Goal: Information Seeking & Learning: Understand process/instructions

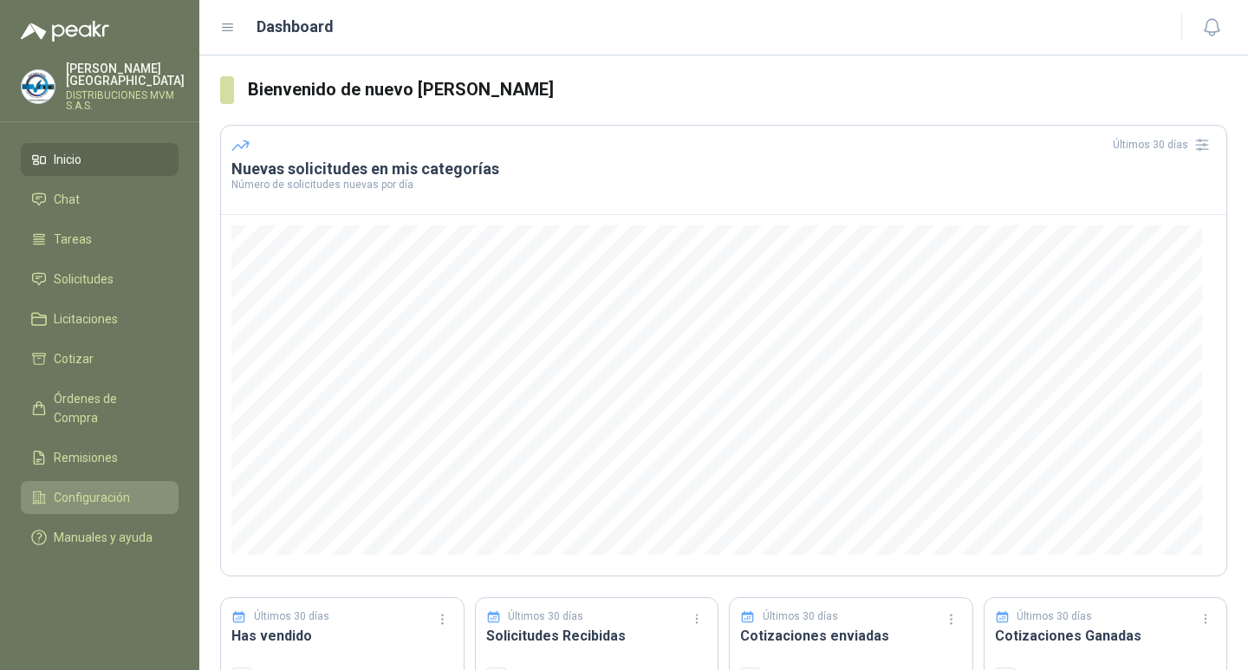
click at [100, 488] on span "Configuración" at bounding box center [92, 497] width 76 height 19
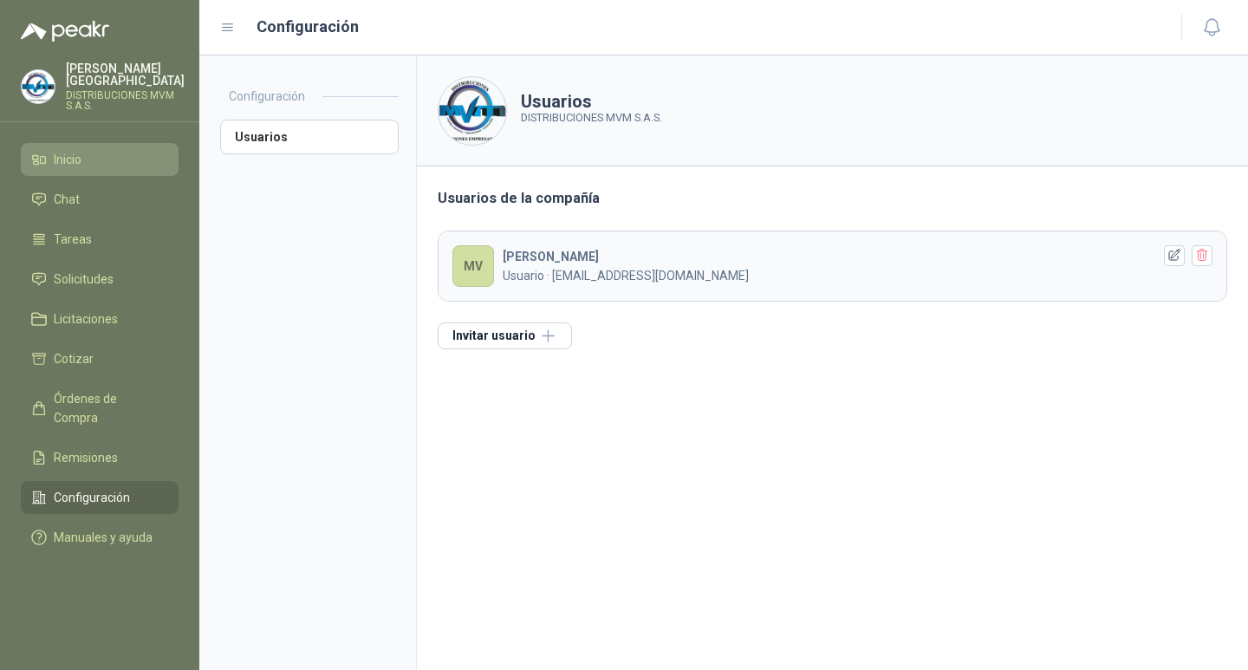
click at [68, 150] on span "Inicio" at bounding box center [68, 159] width 28 height 19
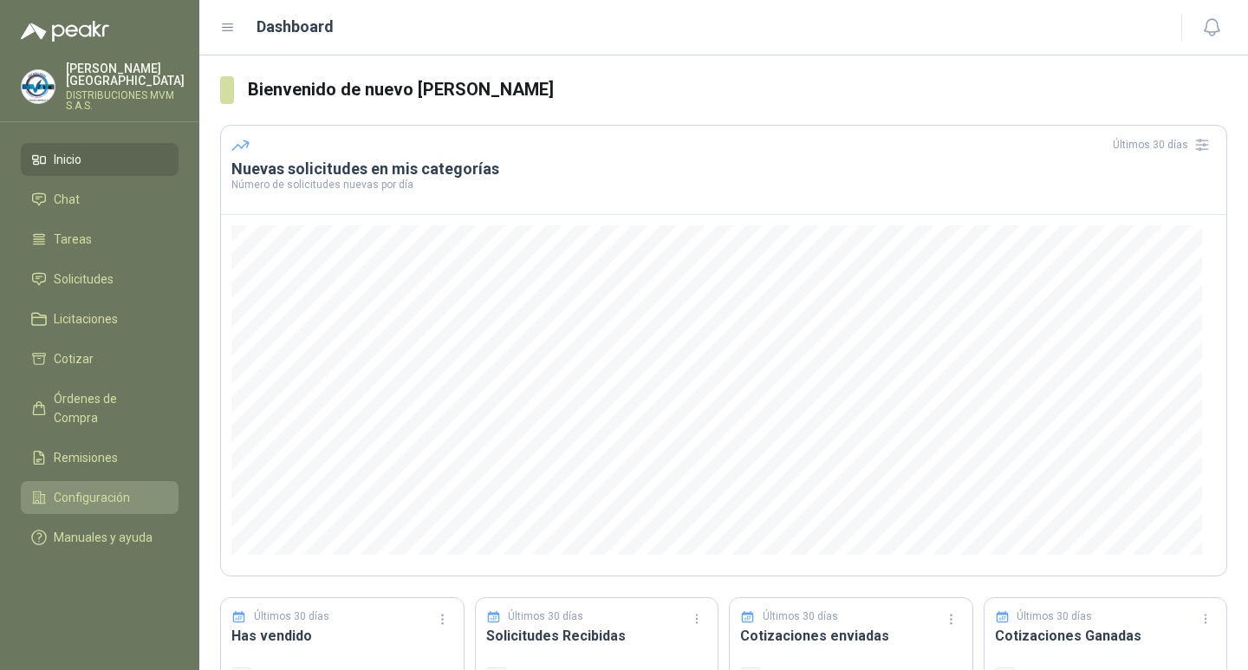
click at [88, 488] on span "Configuración" at bounding box center [92, 497] width 76 height 19
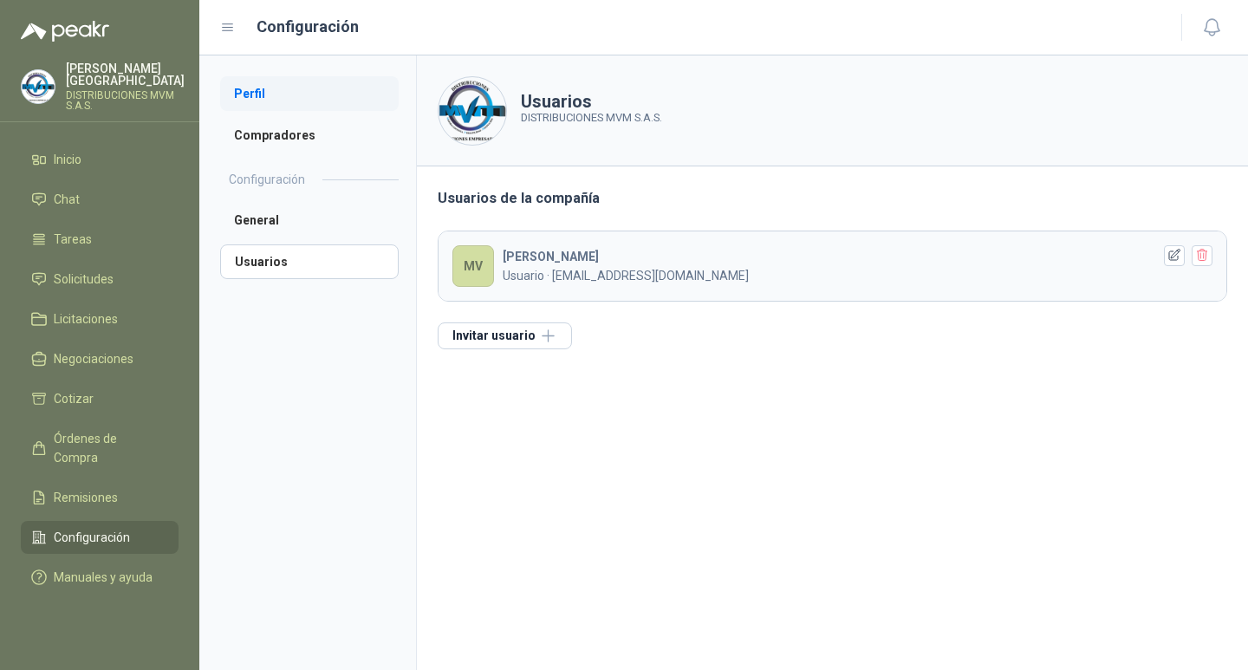
click at [246, 94] on li "Perfil" at bounding box center [309, 93] width 179 height 35
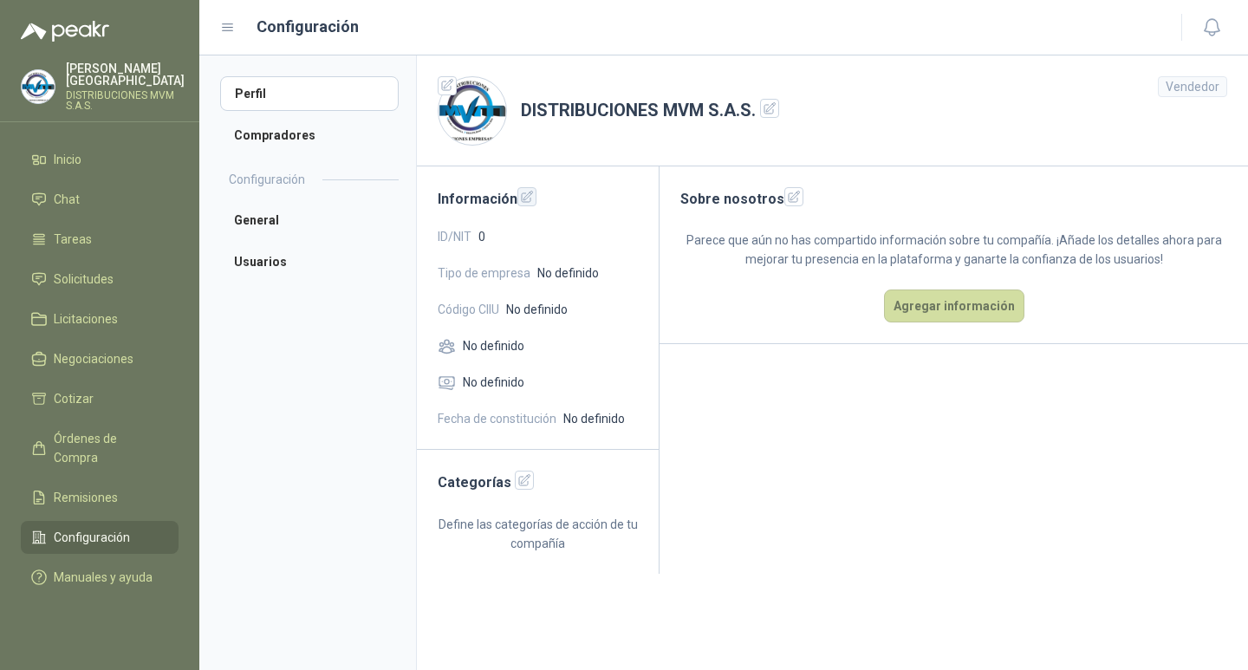
click at [525, 201] on icon "button" at bounding box center [527, 197] width 15 height 15
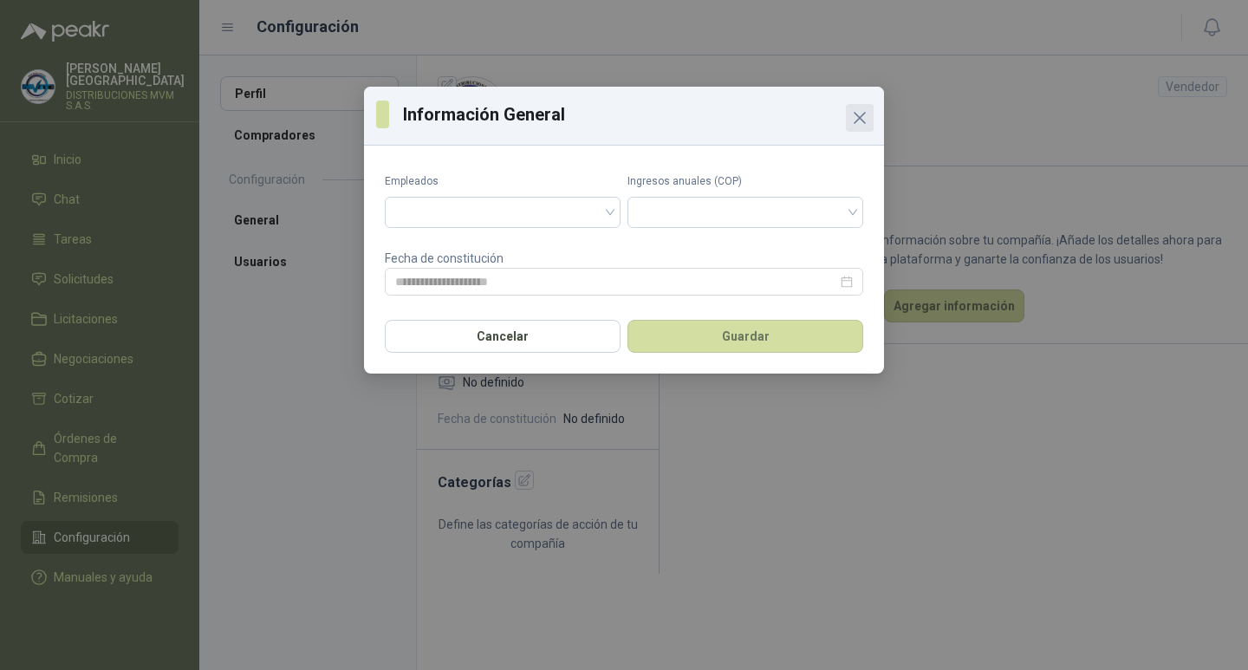
click at [860, 120] on icon "Close" at bounding box center [859, 118] width 10 height 10
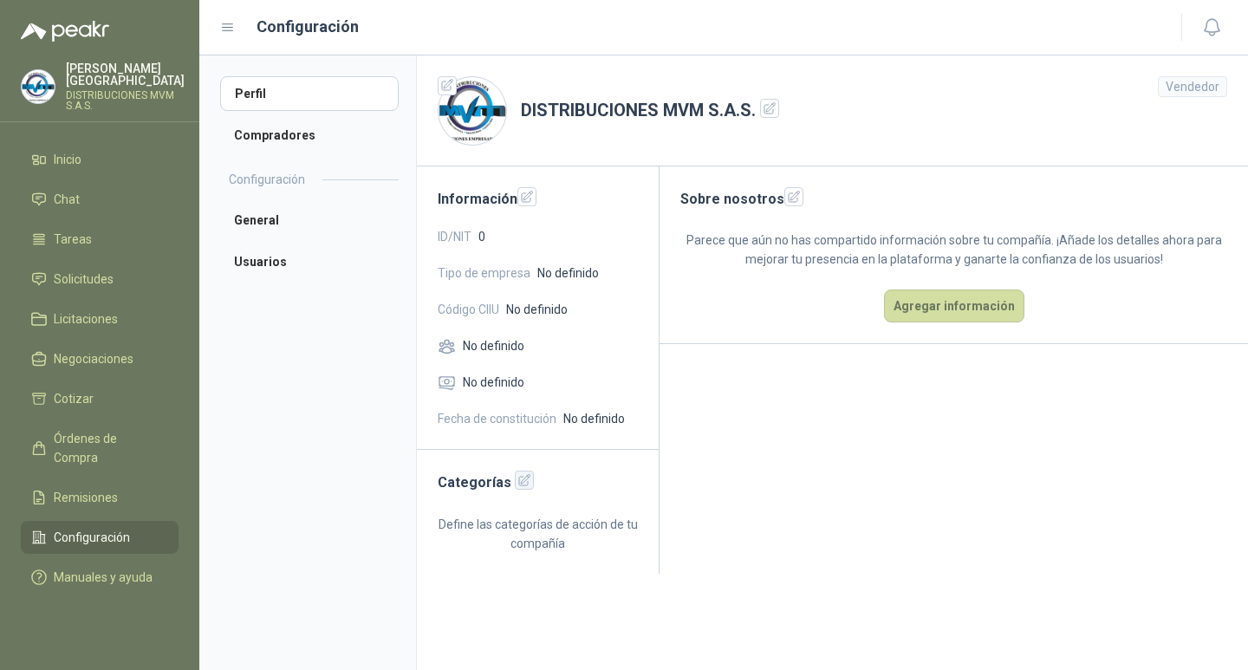
click at [520, 480] on icon "button" at bounding box center [524, 480] width 11 height 11
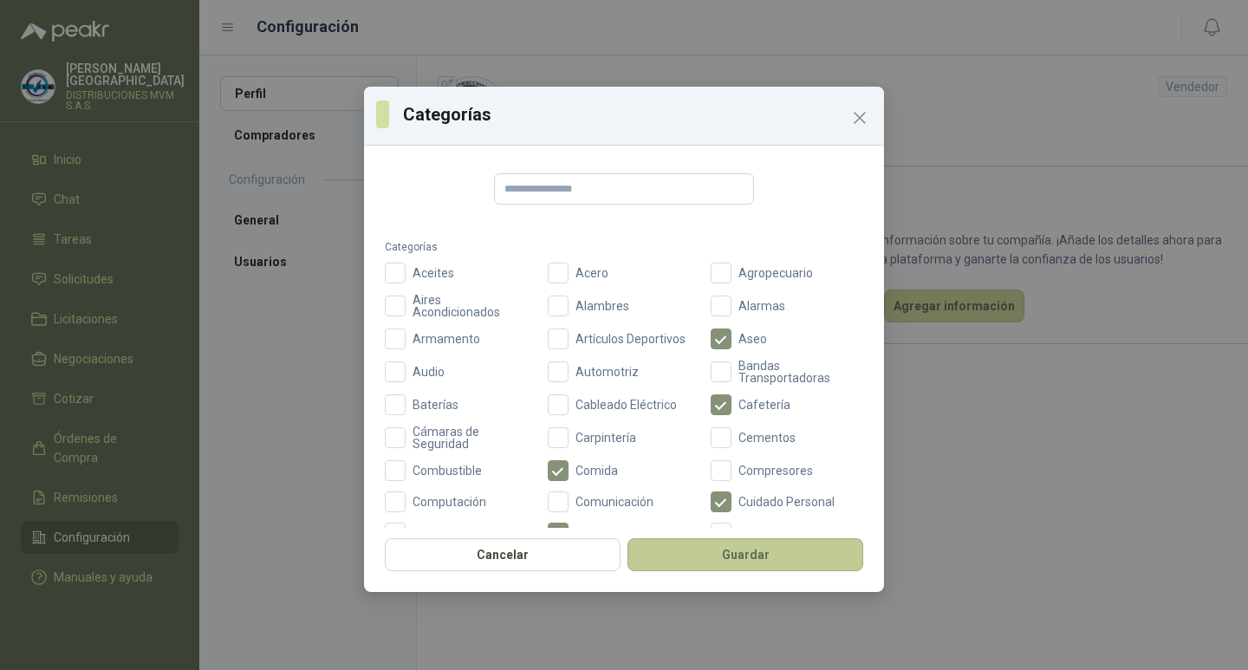
click at [710, 557] on button "Guardar" at bounding box center [745, 554] width 236 height 33
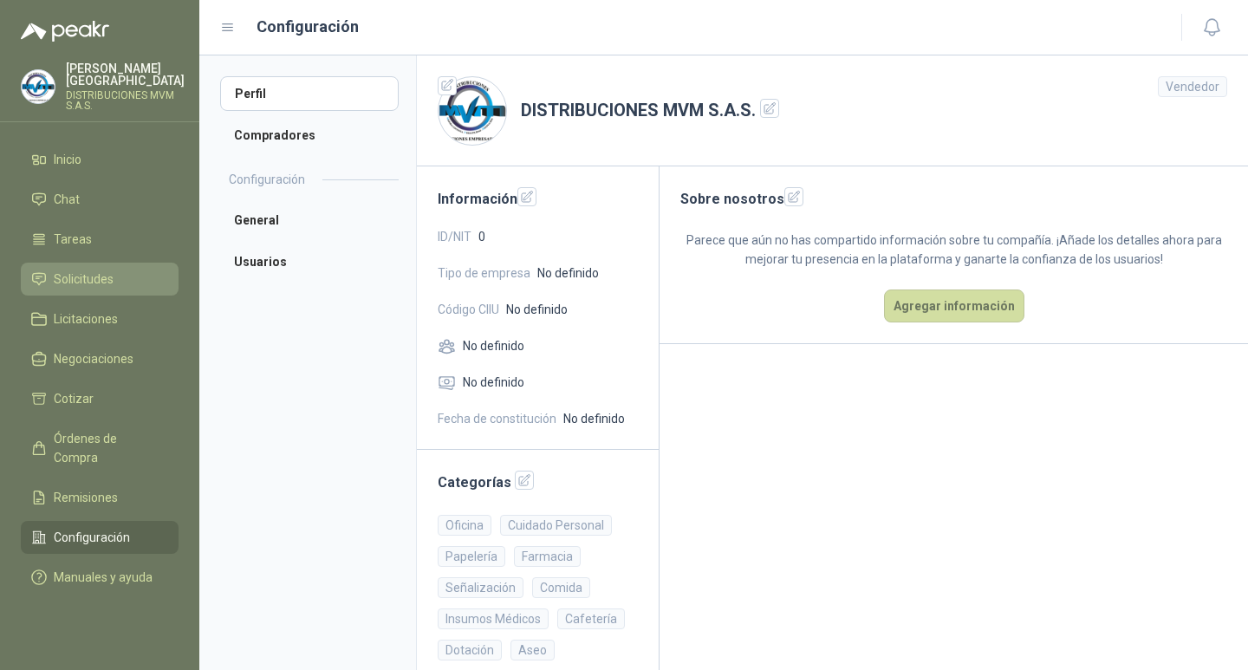
click at [77, 269] on span "Solicitudes" at bounding box center [84, 278] width 60 height 19
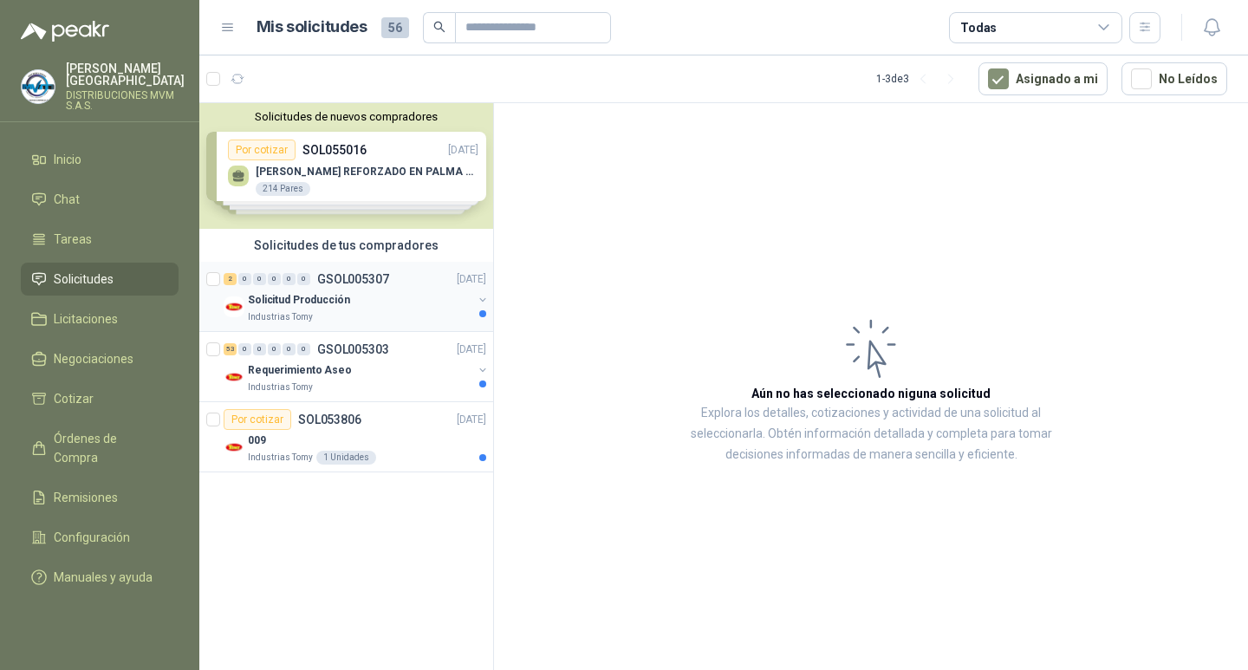
click at [380, 296] on div "Solicitud Producción" at bounding box center [360, 299] width 224 height 21
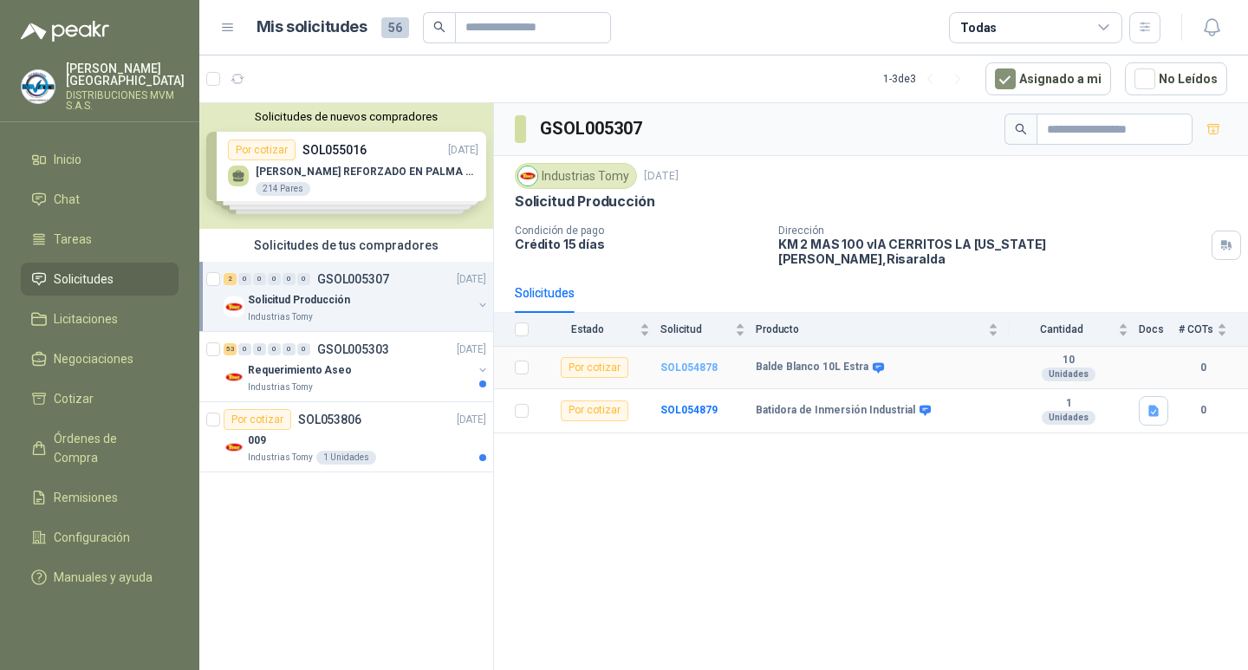
click at [686, 361] on b "SOL054878" at bounding box center [688, 367] width 57 height 12
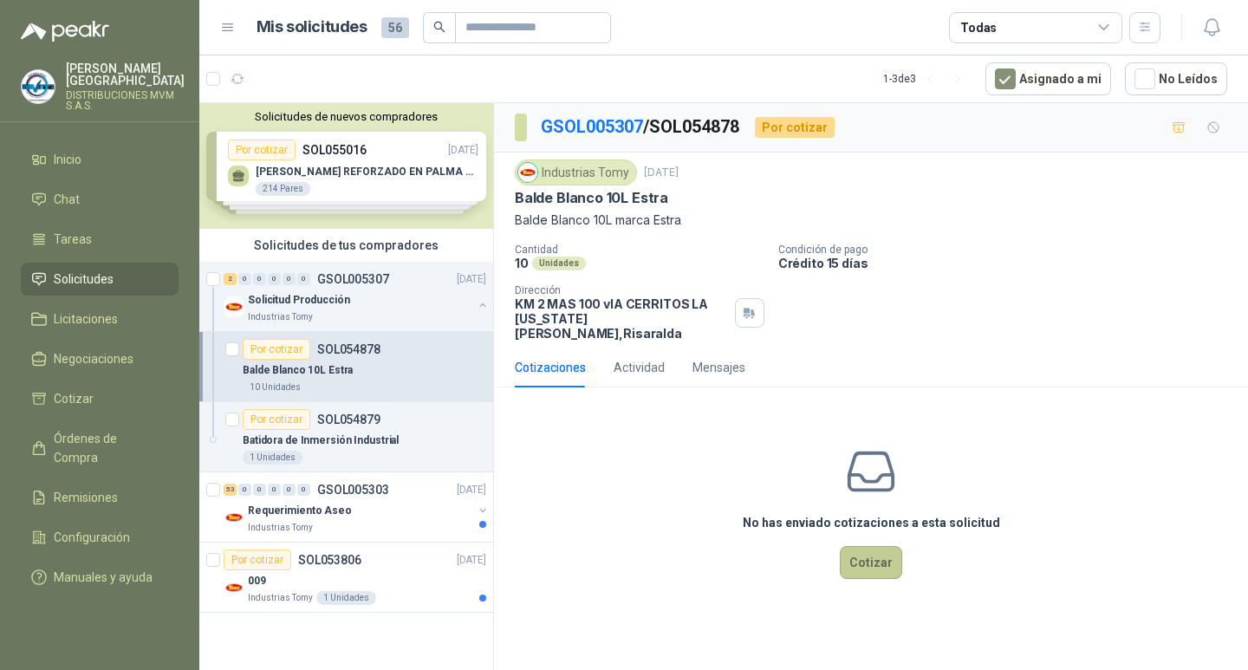
click at [890, 550] on button "Cotizar" at bounding box center [871, 562] width 62 height 33
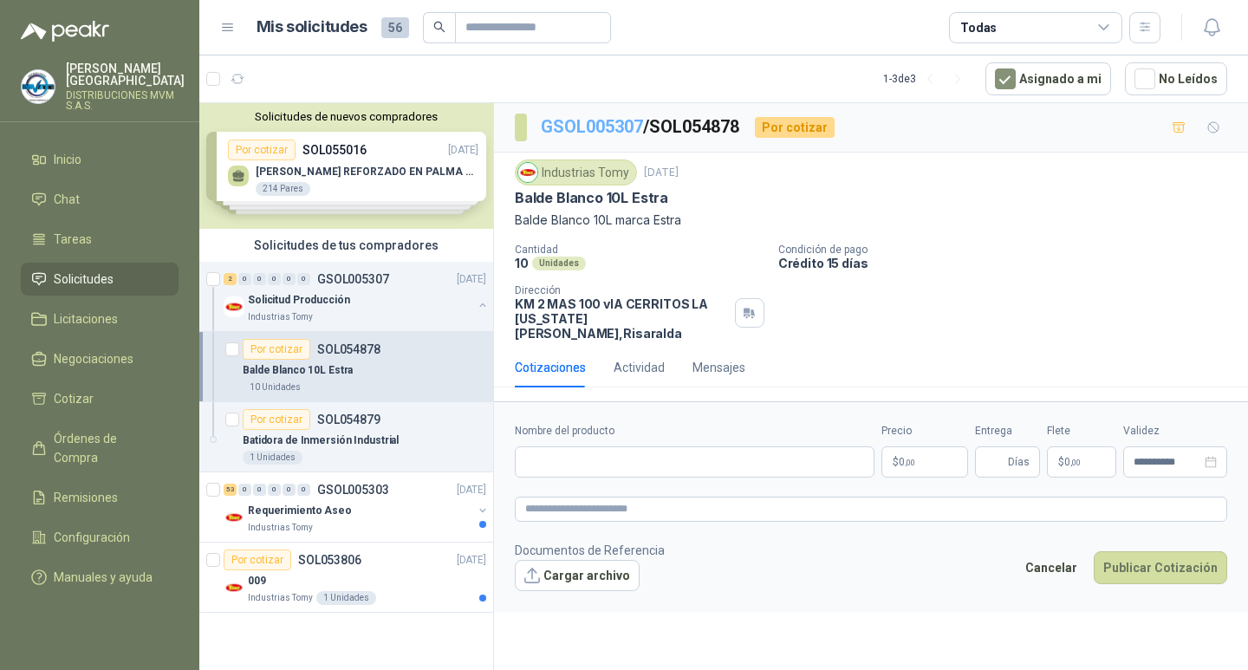
click at [599, 123] on link "GSOL005307" at bounding box center [592, 126] width 102 height 21
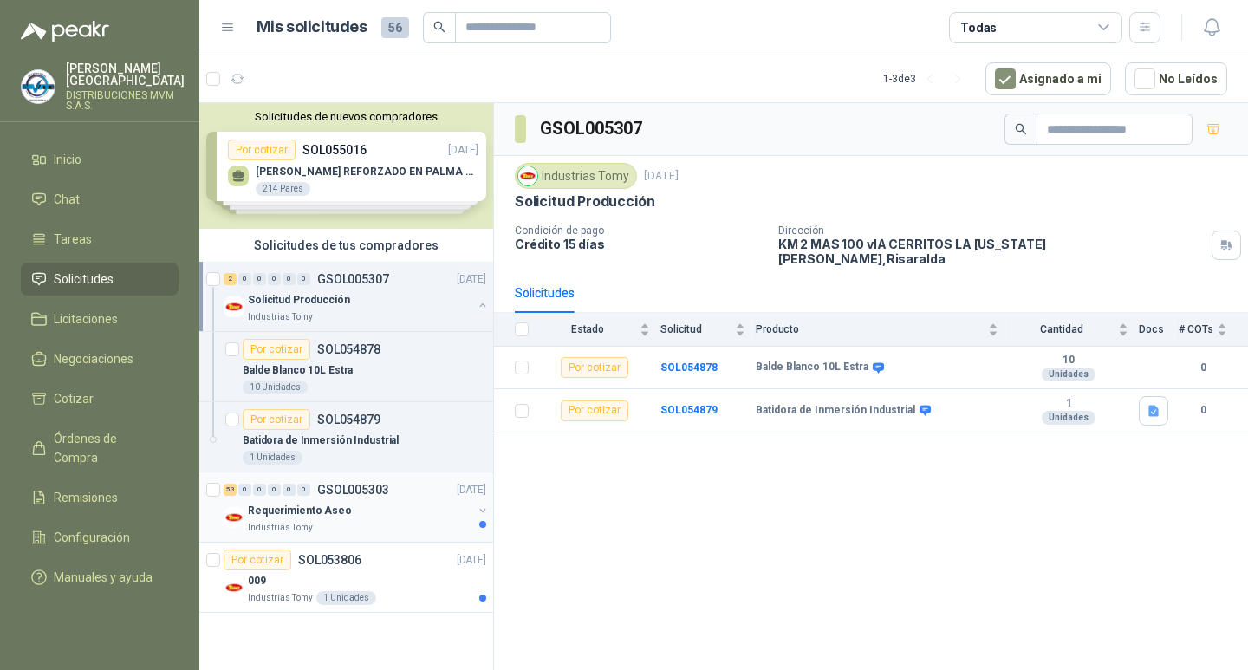
click at [327, 509] on p "Requerimiento Aseo" at bounding box center [300, 511] width 104 height 16
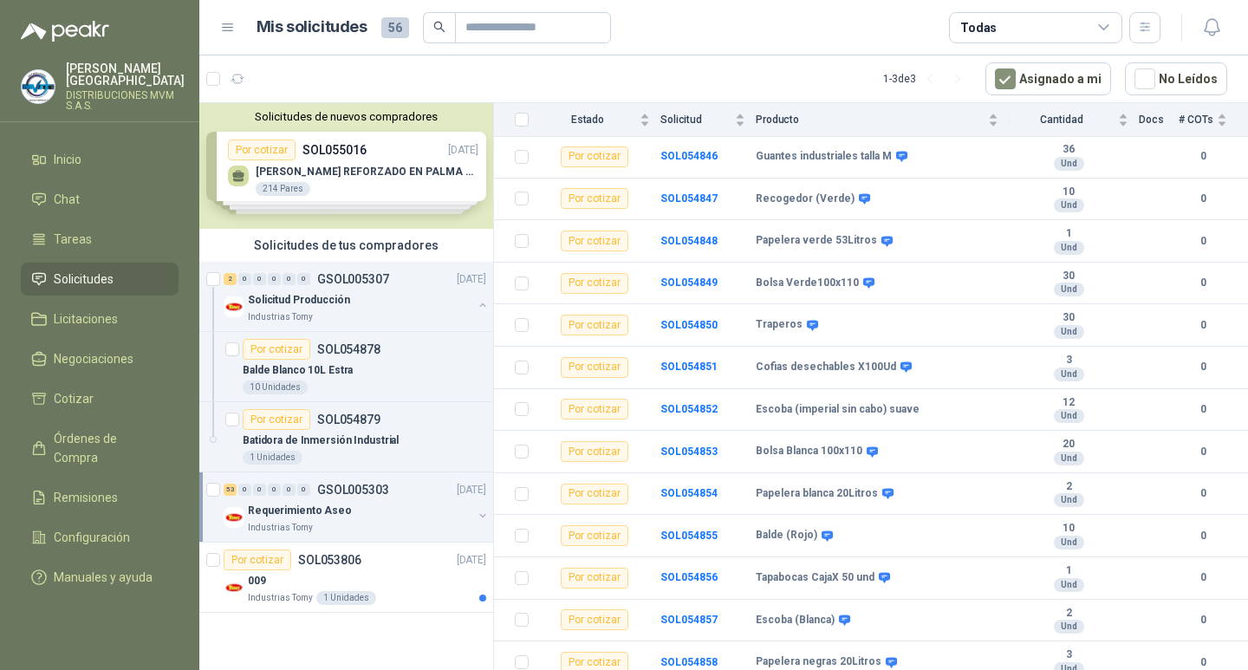
scroll to position [1893, 0]
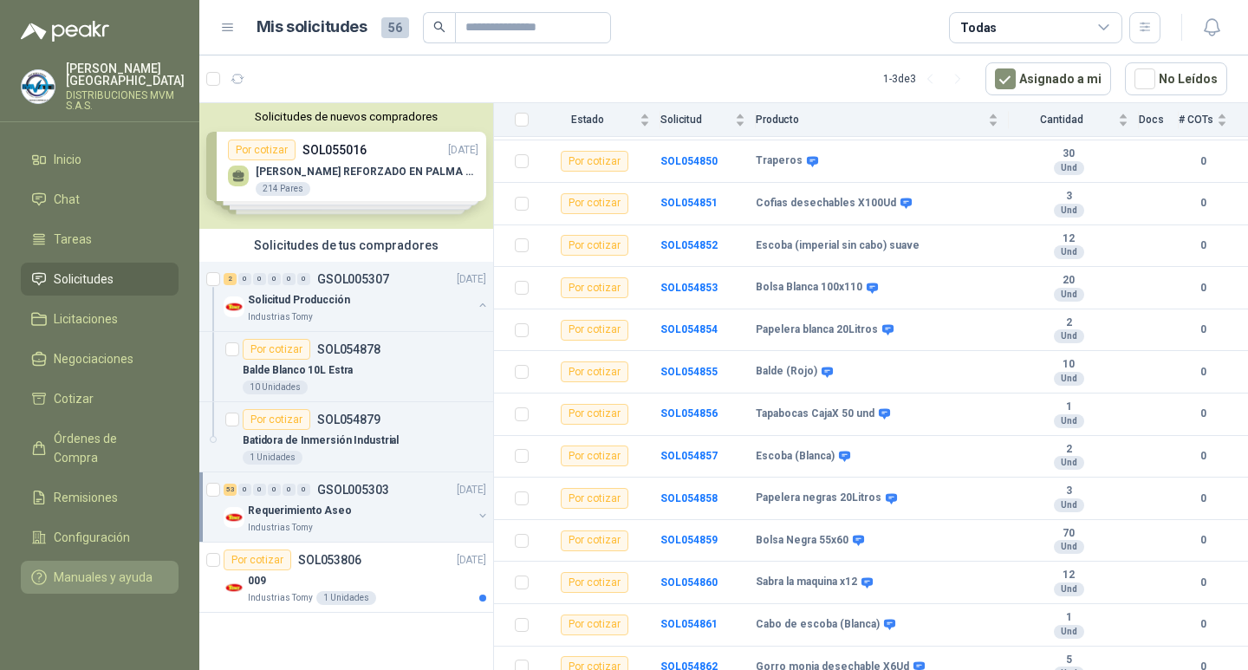
click at [100, 568] on span "Manuales y ayuda" at bounding box center [103, 577] width 99 height 19
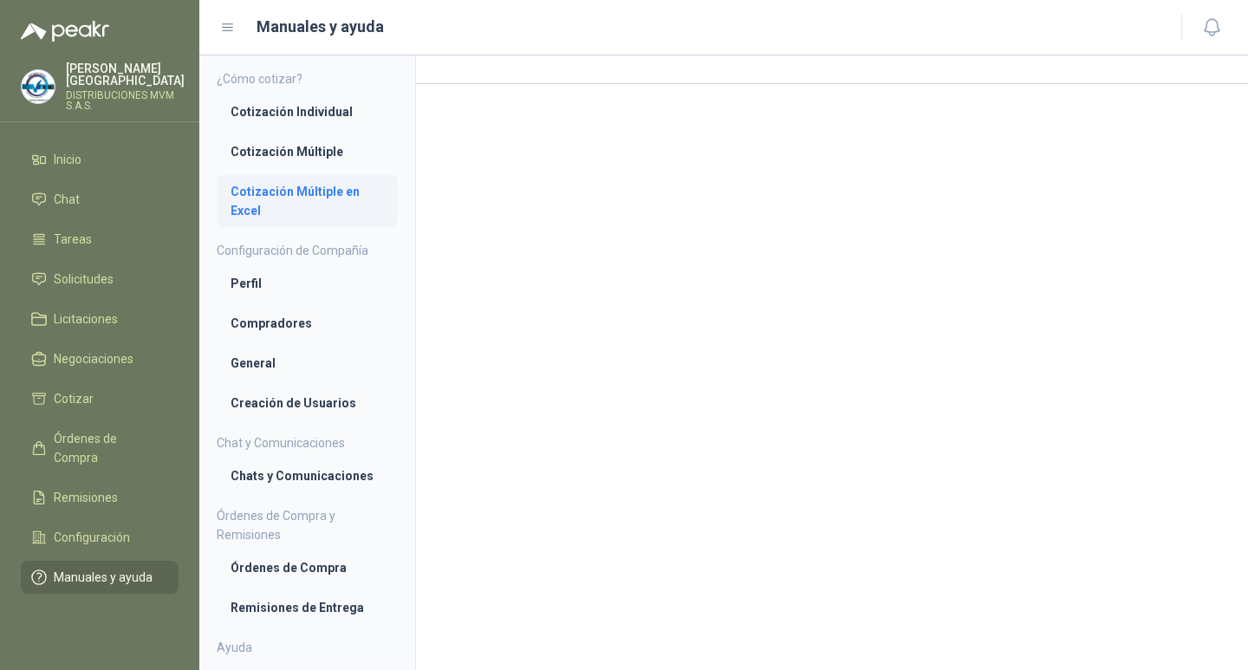
click at [316, 191] on li "Cotización Múltiple en Excel" at bounding box center [307, 201] width 153 height 38
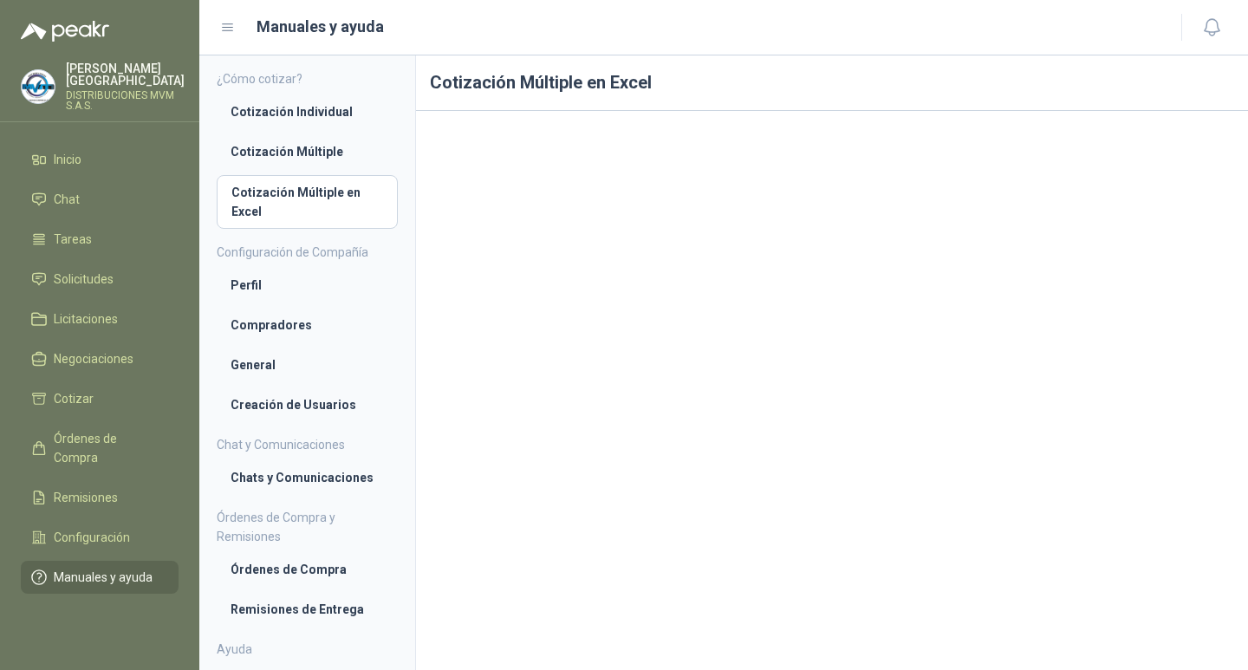
click at [588, 43] on header "Manuales y ayuda" at bounding box center [723, 27] width 1049 height 55
